Goal: Check status: Check status

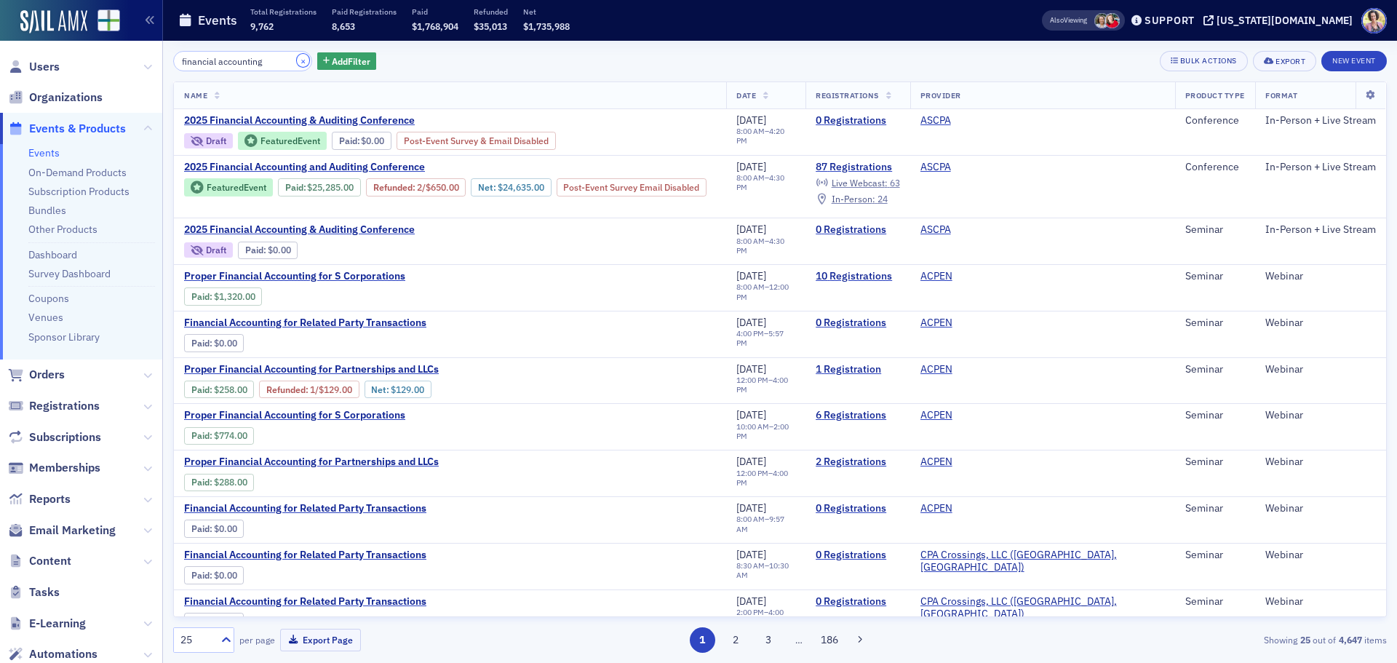
click at [297, 60] on button "×" at bounding box center [303, 60] width 13 height 13
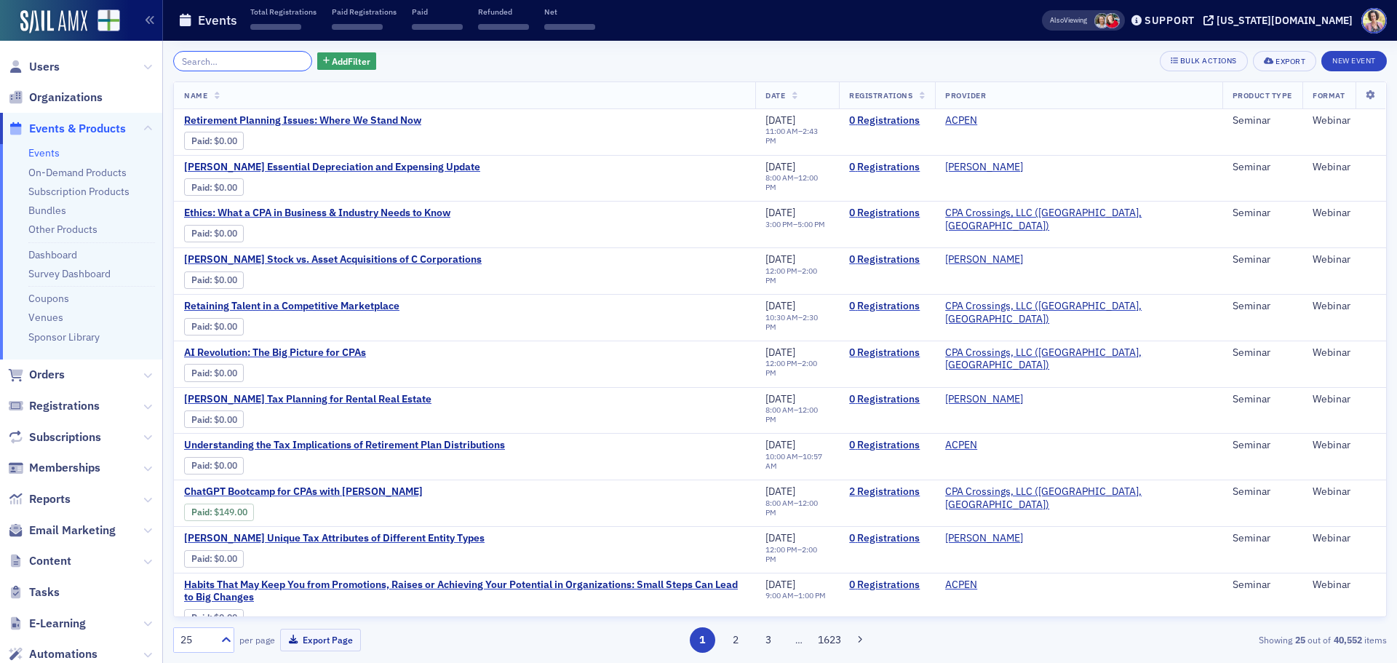
click at [242, 57] on input "search" at bounding box center [242, 61] width 139 height 20
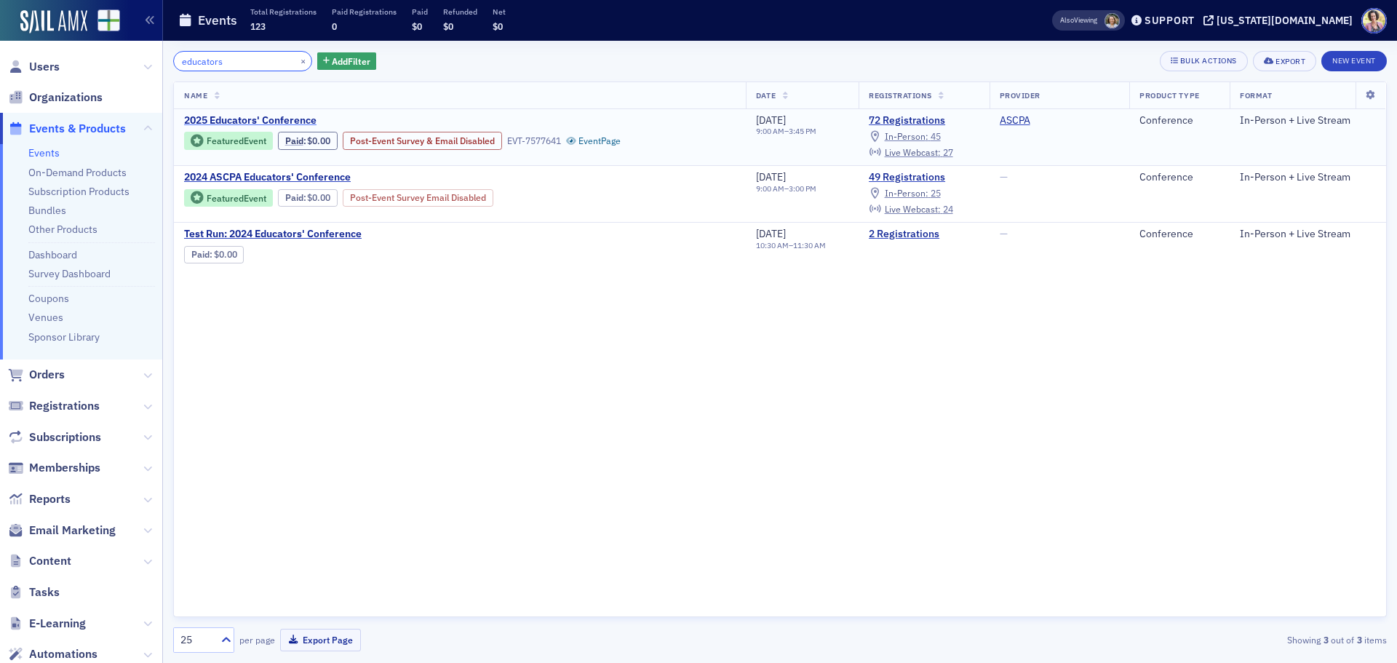
type input "educators"
click at [237, 119] on span "2025 Educators' Conference" at bounding box center [306, 120] width 244 height 13
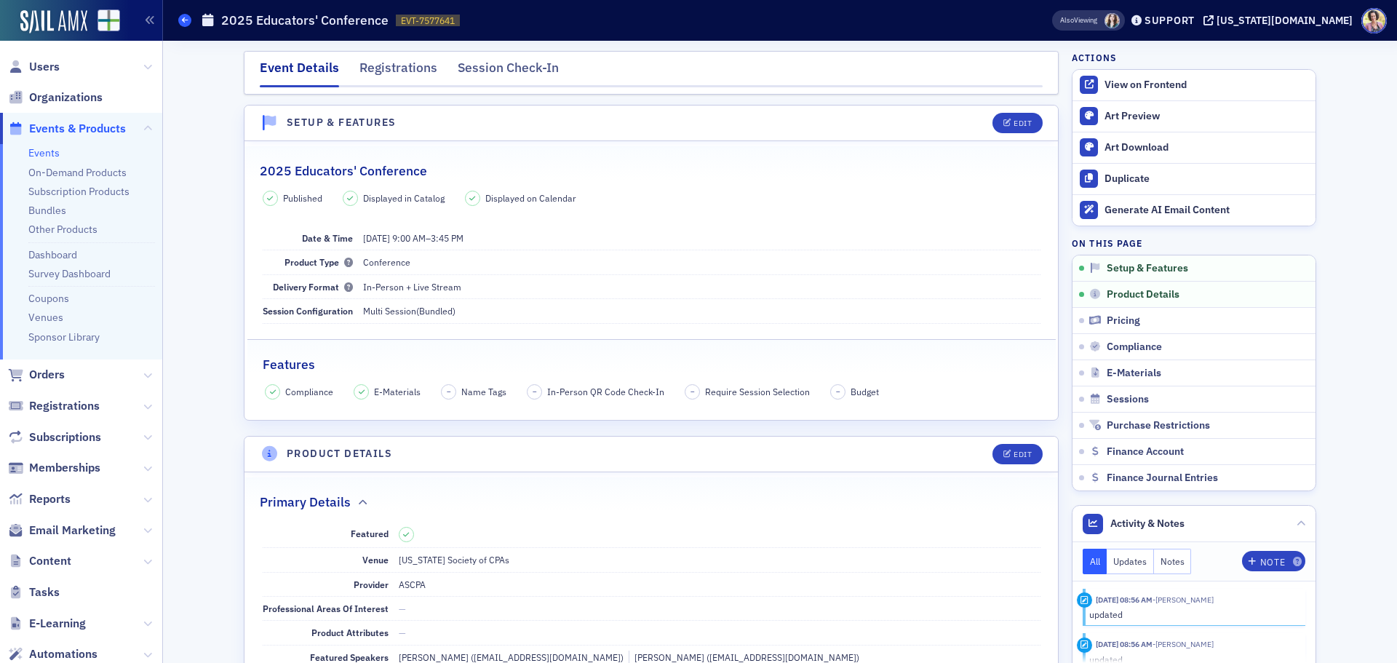
click at [181, 17] on span at bounding box center [184, 20] width 13 height 13
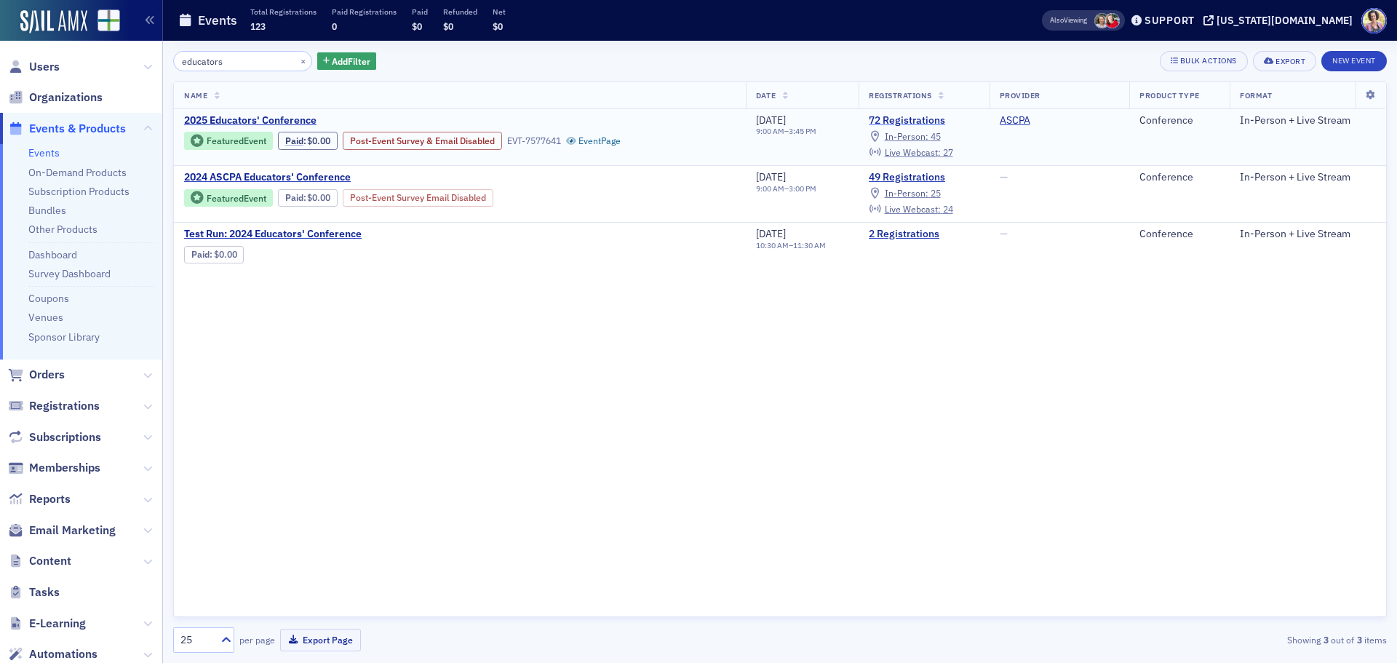
click at [906, 119] on link "72 Registrations" at bounding box center [924, 120] width 110 height 13
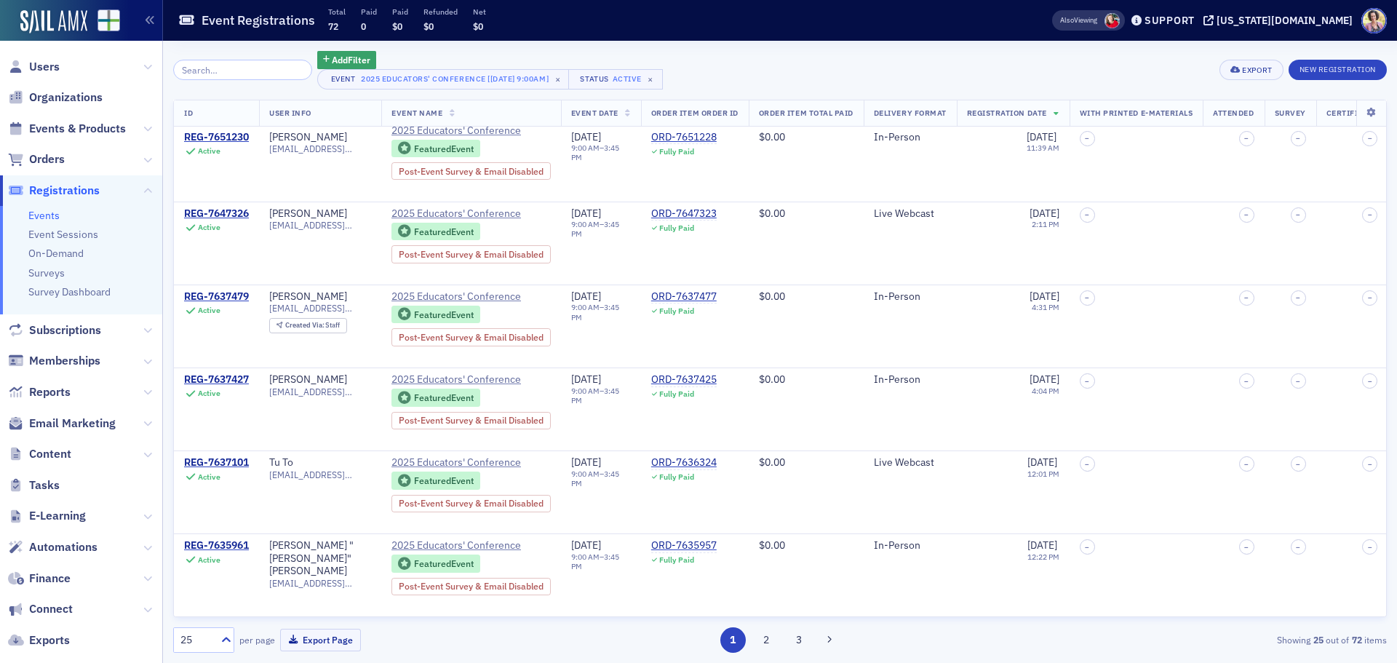
scroll to position [1596, 0]
click at [773, 640] on button "2" at bounding box center [765, 639] width 25 height 25
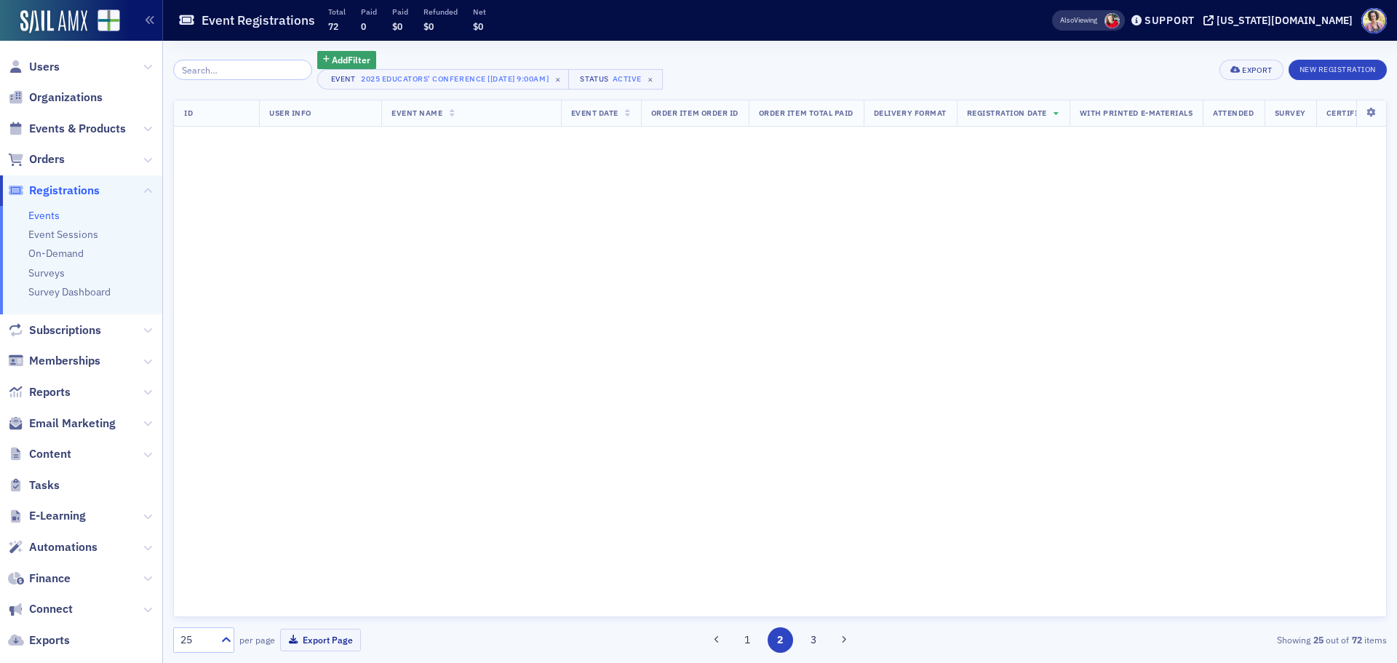
scroll to position [0, 0]
